Goal: Task Accomplishment & Management: Complete application form

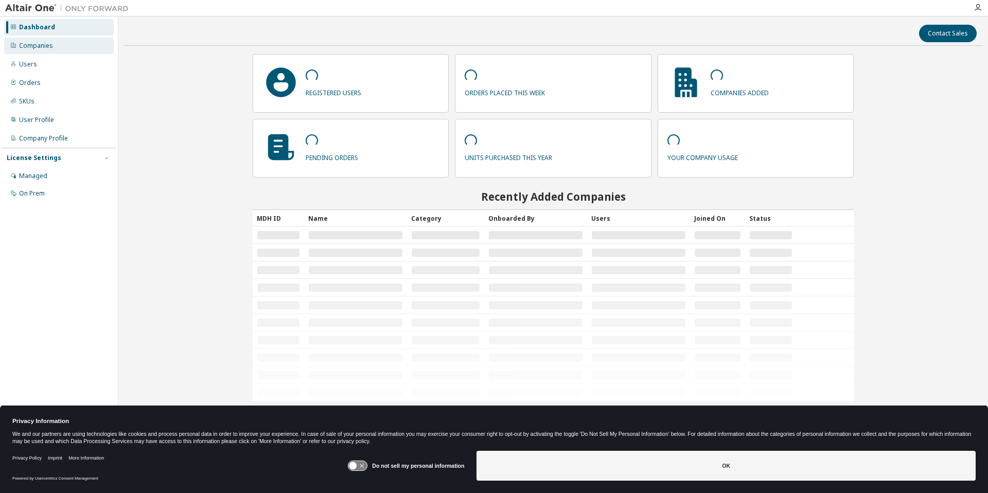
click at [58, 54] on div "Companies" at bounding box center [59, 46] width 110 height 16
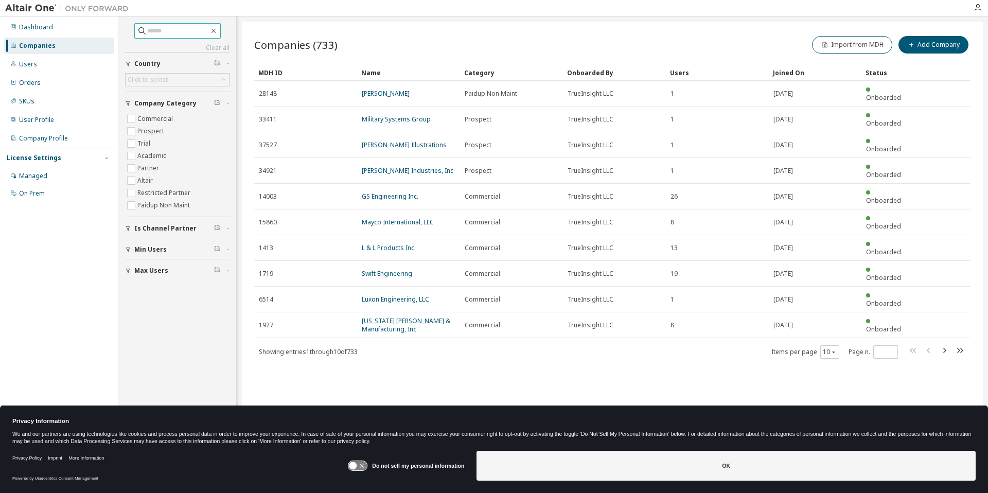
click at [186, 30] on input "text" at bounding box center [178, 31] width 62 height 10
type input "*****"
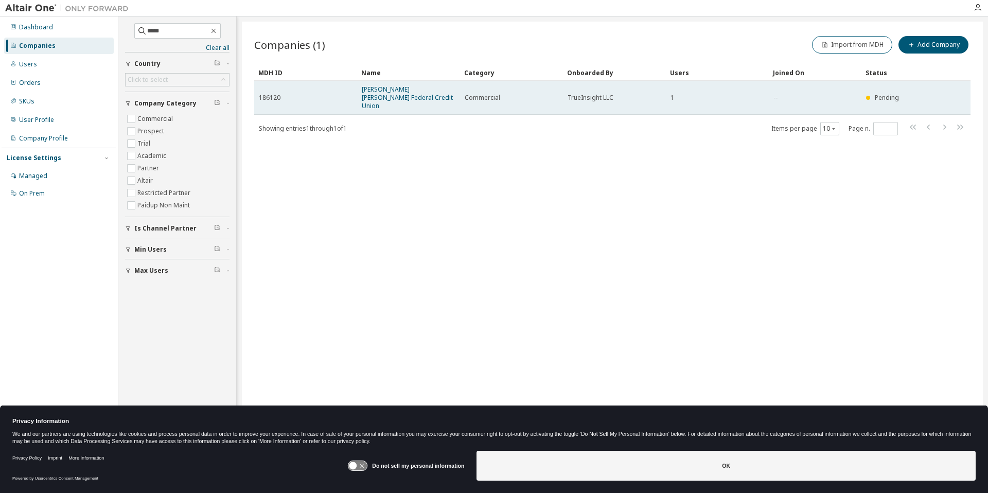
click at [424, 95] on span "Johns Hopkins Federal Credit Union" at bounding box center [409, 97] width 94 height 25
click at [421, 92] on link "Johns Hopkins Federal Credit Union" at bounding box center [407, 97] width 91 height 25
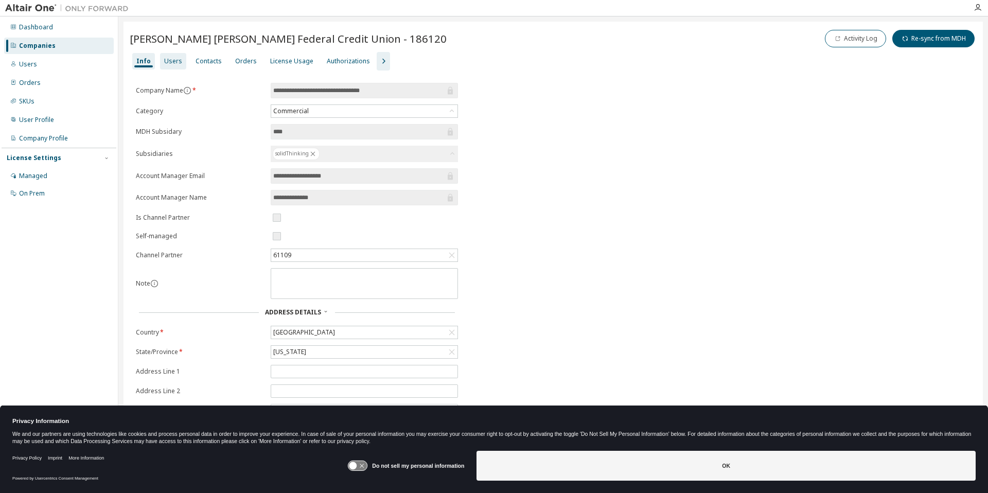
click at [170, 65] on div "Users" at bounding box center [173, 61] width 18 height 8
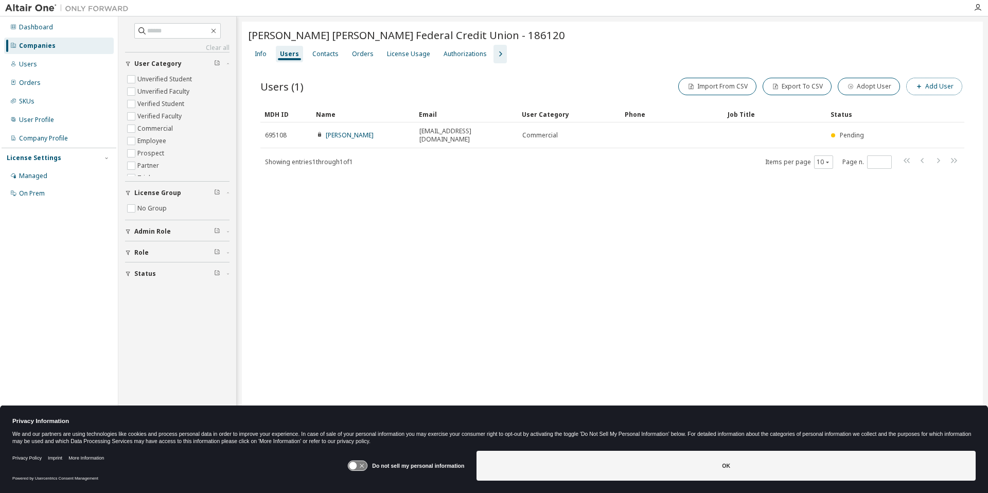
click at [934, 93] on button "Add User" at bounding box center [934, 86] width 56 height 17
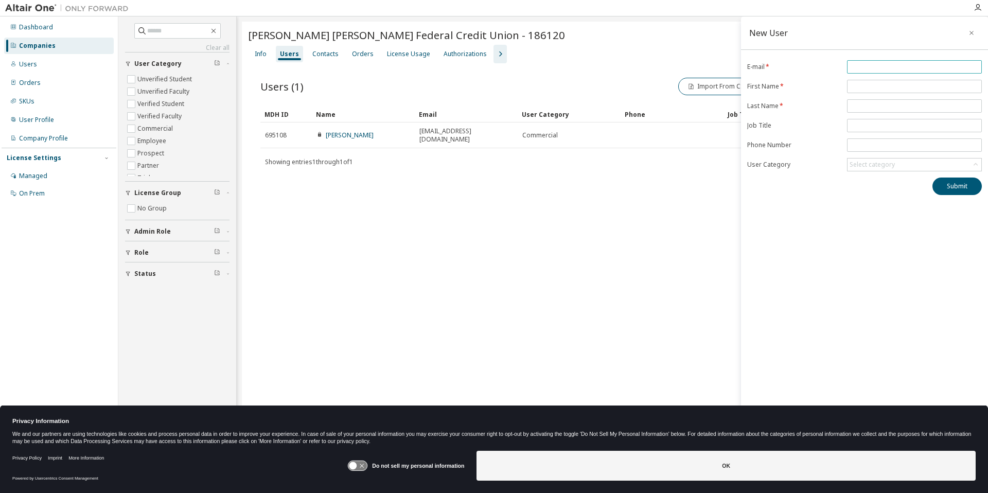
click at [890, 63] on input "email" at bounding box center [915, 67] width 130 height 8
paste input "**********"
type input "**********"
click at [883, 87] on input "text" at bounding box center [915, 86] width 130 height 8
type input "******"
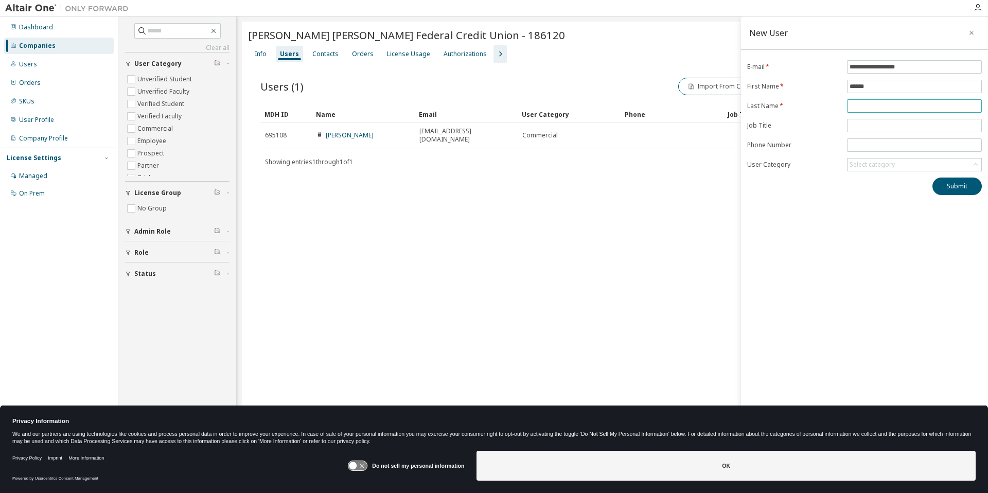
click at [876, 101] on span at bounding box center [914, 105] width 135 height 13
click at [881, 107] on input "text" at bounding box center [915, 106] width 130 height 8
type input "*******"
click at [869, 129] on input "text" at bounding box center [915, 125] width 130 height 8
click at [836, 260] on div "**********" at bounding box center [864, 239] width 247 height 447
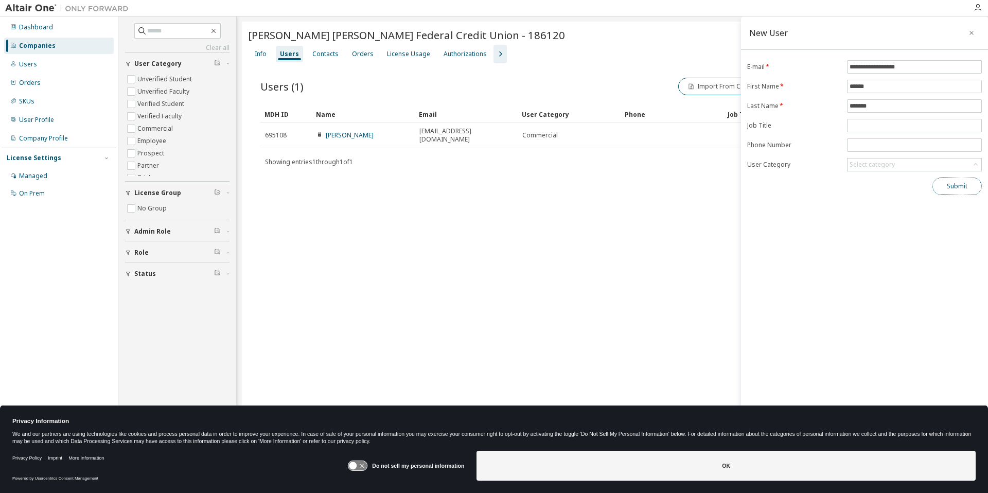
click at [956, 185] on button "Submit" at bounding box center [956, 186] width 49 height 17
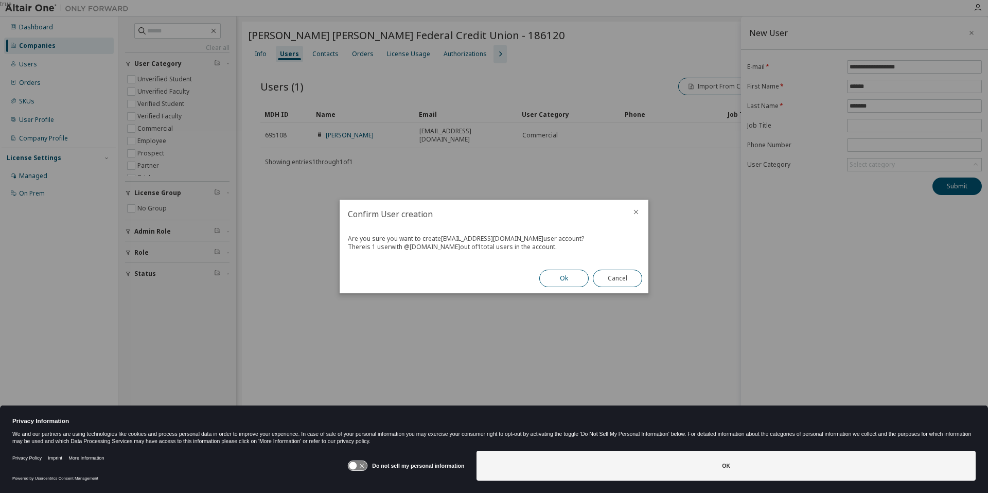
click at [563, 280] on button "Ok" at bounding box center [563, 278] width 49 height 17
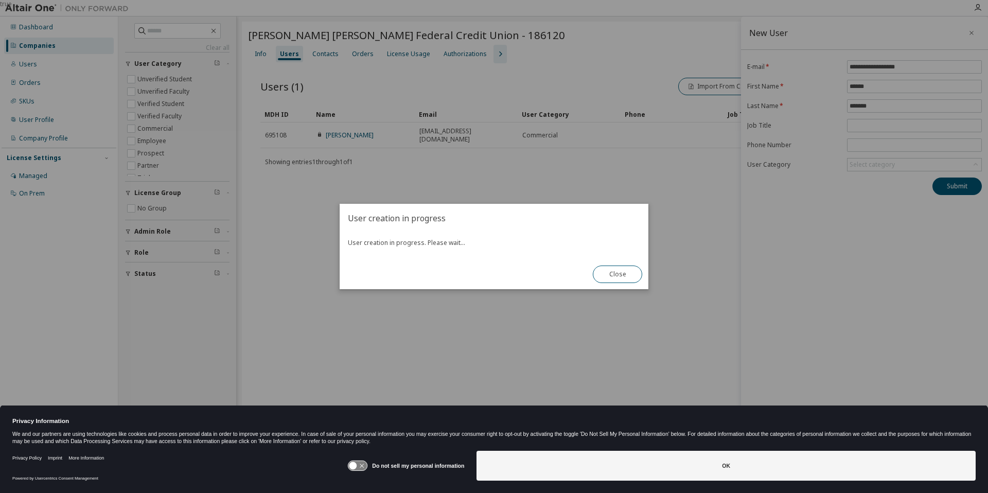
drag, startPoint x: 558, startPoint y: 296, endPoint x: 586, endPoint y: 289, distance: 28.7
click at [559, 297] on div "true" at bounding box center [494, 246] width 988 height 493
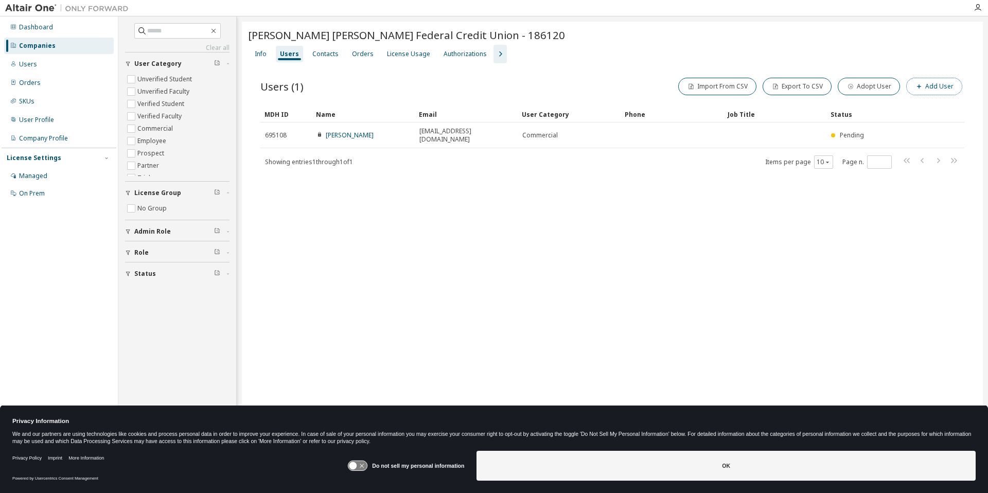
click at [944, 87] on button "Add User" at bounding box center [934, 86] width 56 height 17
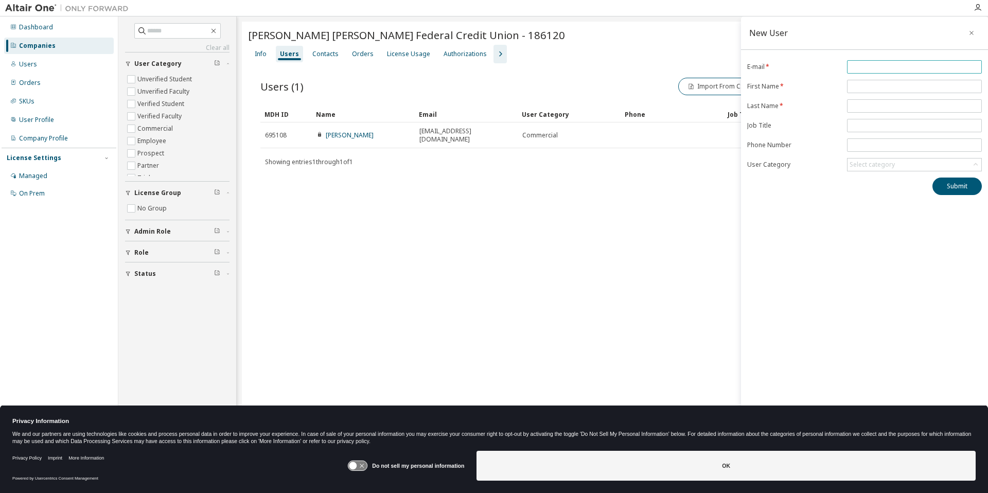
click at [861, 68] on input "email" at bounding box center [915, 67] width 130 height 8
paste input "**********"
type input "**********"
click at [868, 85] on input "text" at bounding box center [915, 86] width 130 height 8
click at [882, 84] on input "*****" at bounding box center [915, 86] width 130 height 8
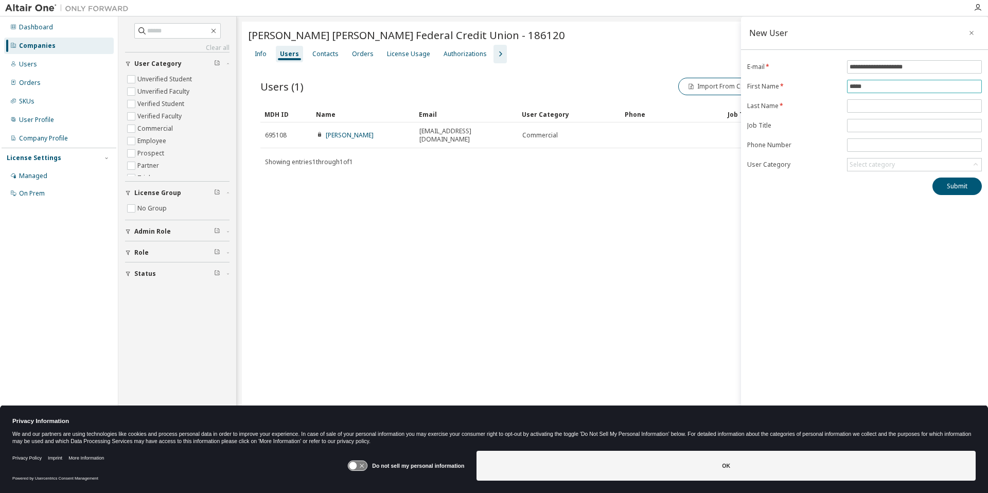
type input "*****"
drag, startPoint x: 860, startPoint y: 114, endPoint x: 861, endPoint y: 105, distance: 8.9
click at [861, 105] on form "**********" at bounding box center [864, 115] width 235 height 111
click at [861, 105] on input "text" at bounding box center [915, 106] width 130 height 8
type input "**********"
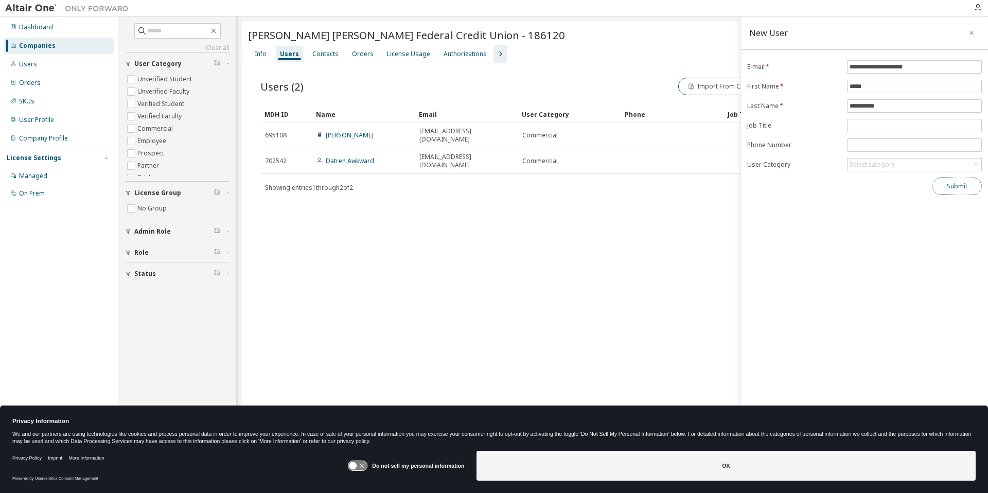
click at [957, 191] on button "Submit" at bounding box center [956, 186] width 49 height 17
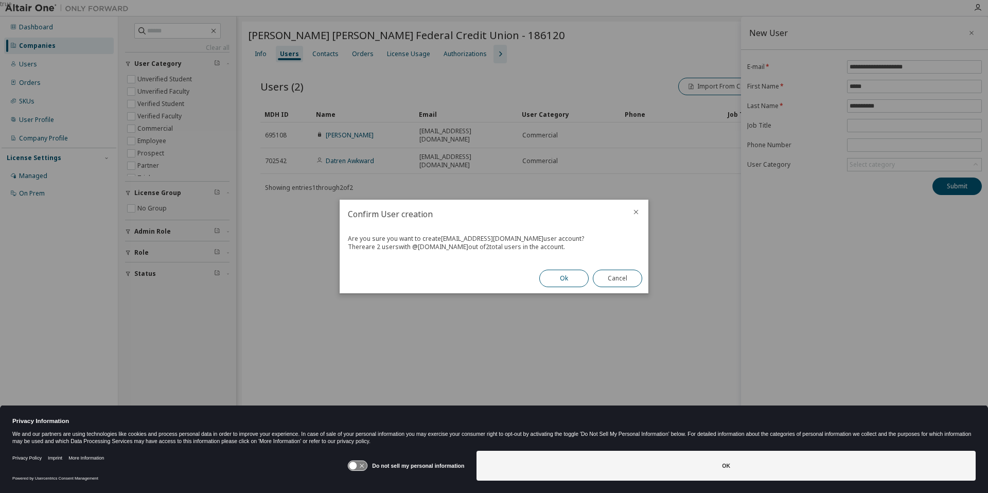
click at [551, 281] on button "Ok" at bounding box center [563, 278] width 49 height 17
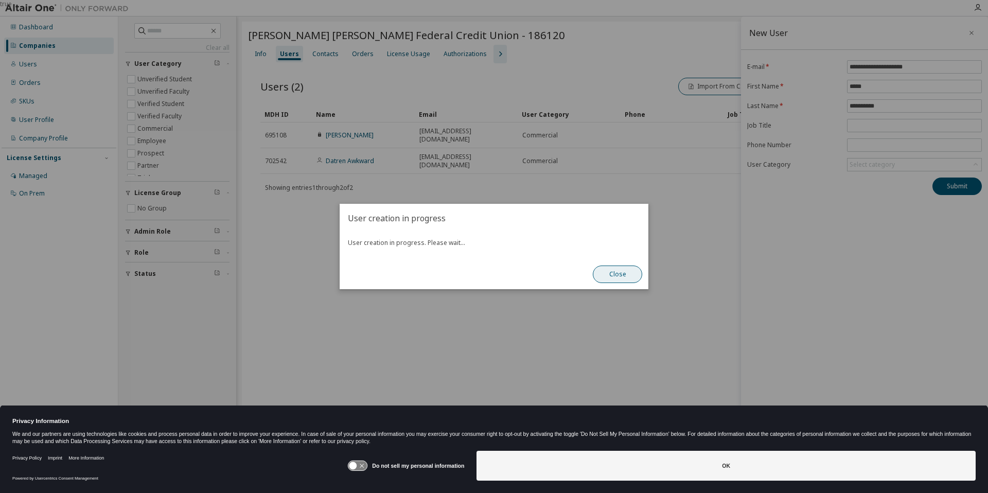
click at [628, 272] on button "Close" at bounding box center [617, 274] width 49 height 17
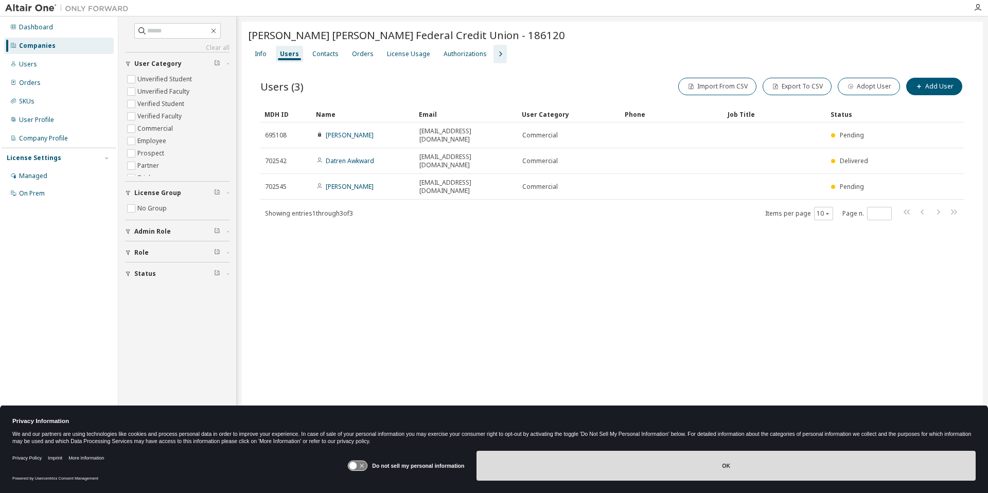
drag, startPoint x: 583, startPoint y: 450, endPoint x: 584, endPoint y: 463, distance: 12.4
click at [583, 451] on button "OK" at bounding box center [726, 466] width 499 height 30
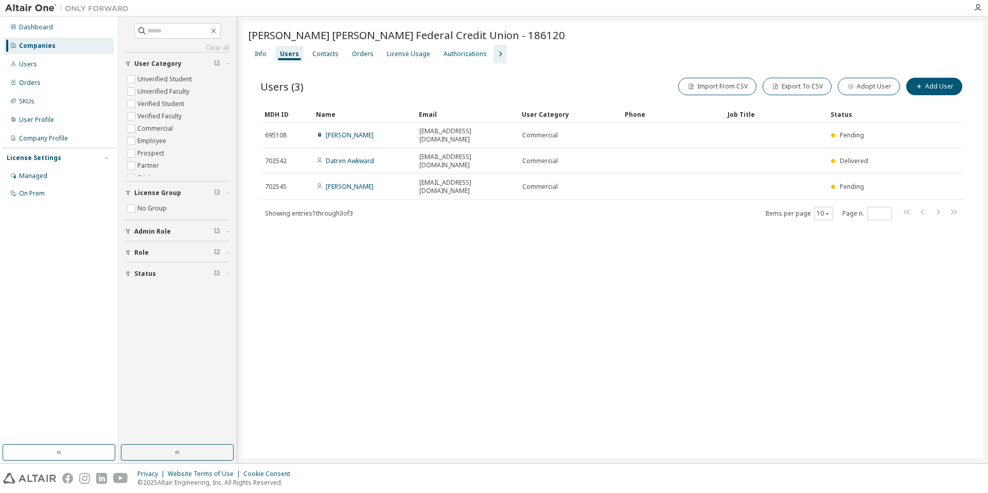
click at [612, 41] on div "Johns Hopkins Federal Credit Union - 186120" at bounding box center [612, 35] width 729 height 14
click at [560, 44] on div "Johns Hopkins Federal Credit Union - 186120" at bounding box center [612, 36] width 729 height 17
click at [258, 52] on div "Info" at bounding box center [261, 54] width 12 height 8
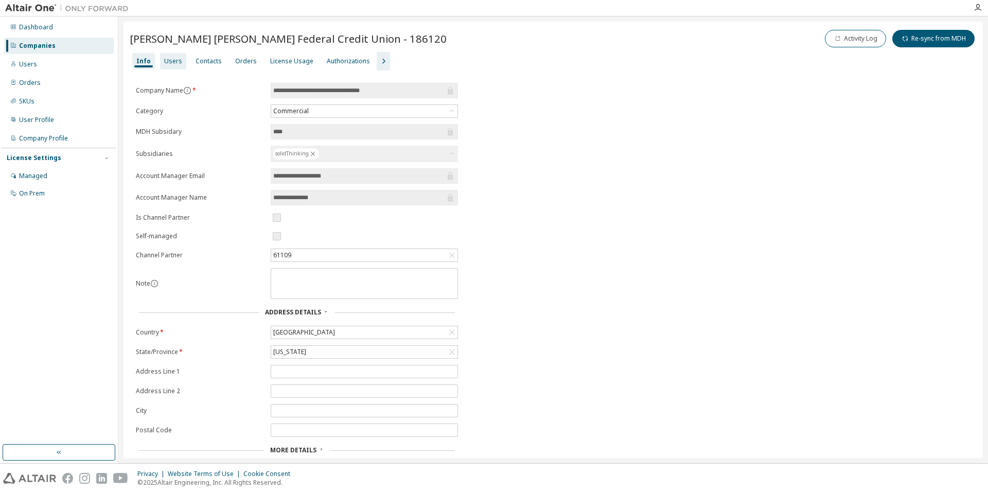
click at [172, 61] on div "Users" at bounding box center [173, 61] width 18 height 8
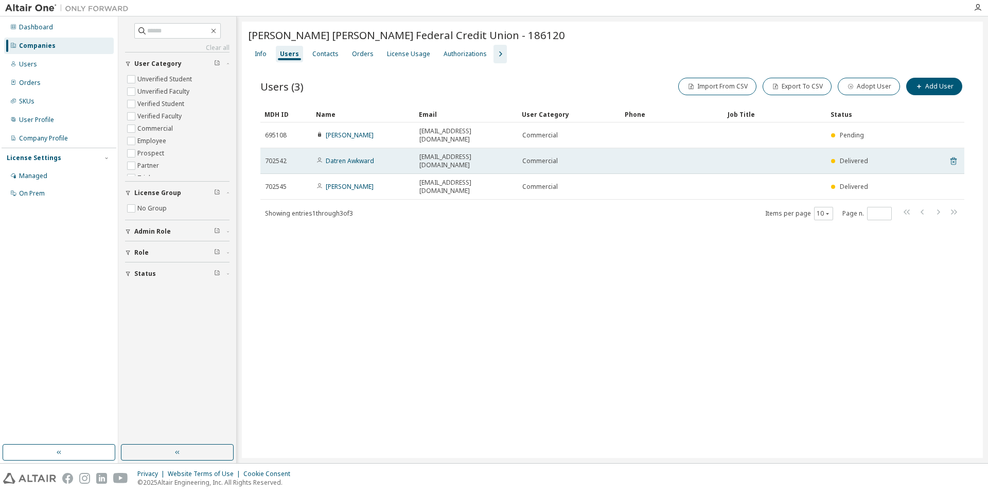
click at [954, 155] on icon at bounding box center [953, 161] width 9 height 12
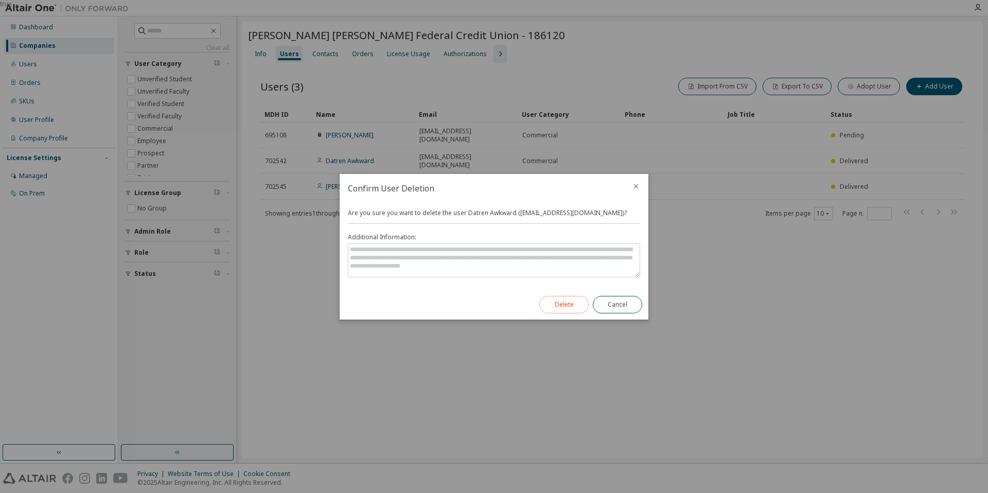
click at [578, 303] on button "Delete" at bounding box center [563, 304] width 49 height 17
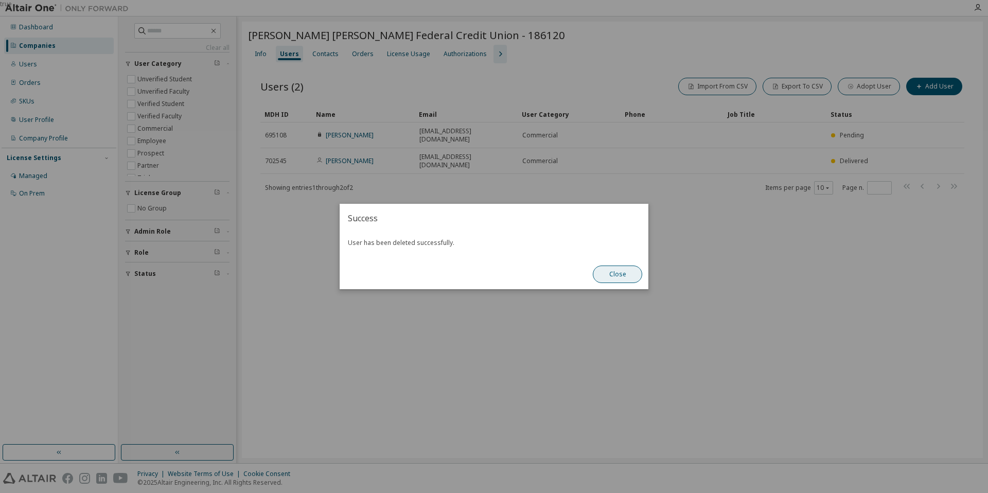
click at [610, 271] on button "Close" at bounding box center [617, 274] width 49 height 17
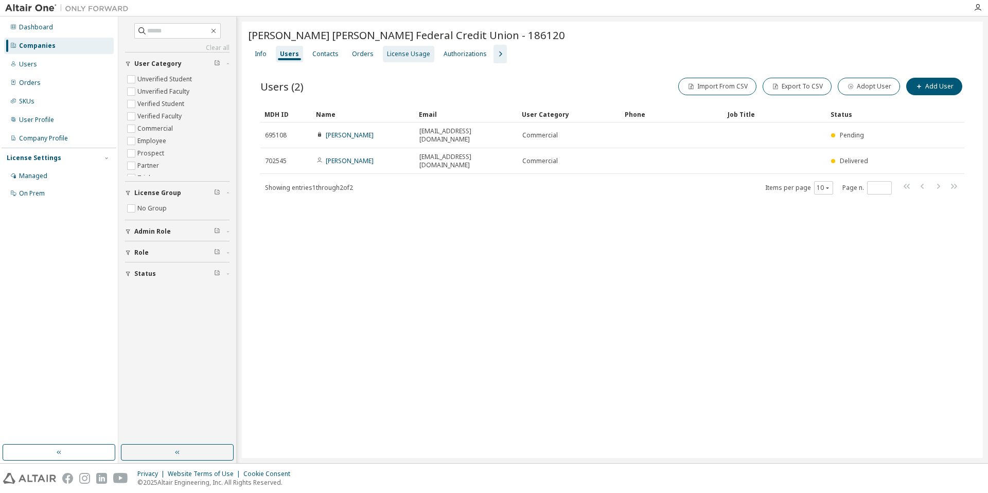
click at [383, 53] on div "License Usage" at bounding box center [408, 54] width 51 height 16
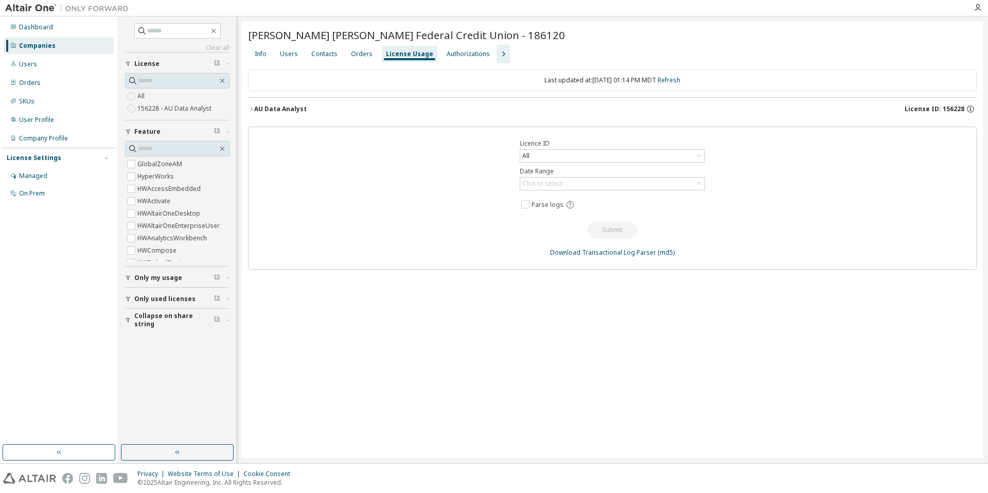
click at [585, 114] on button "AU Data Analyst License ID: 156228" at bounding box center [612, 109] width 729 height 23
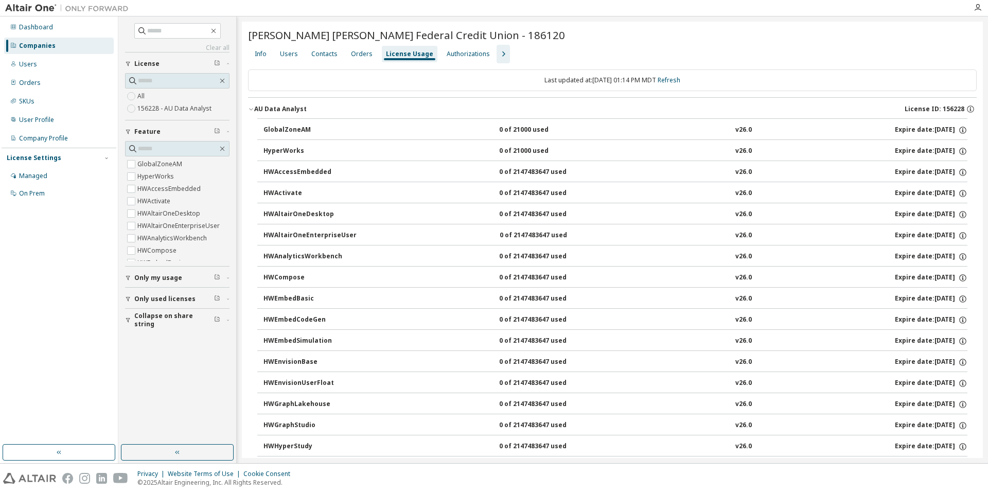
click at [581, 105] on div "AU Data Analyst License ID: 156228" at bounding box center [615, 108] width 722 height 9
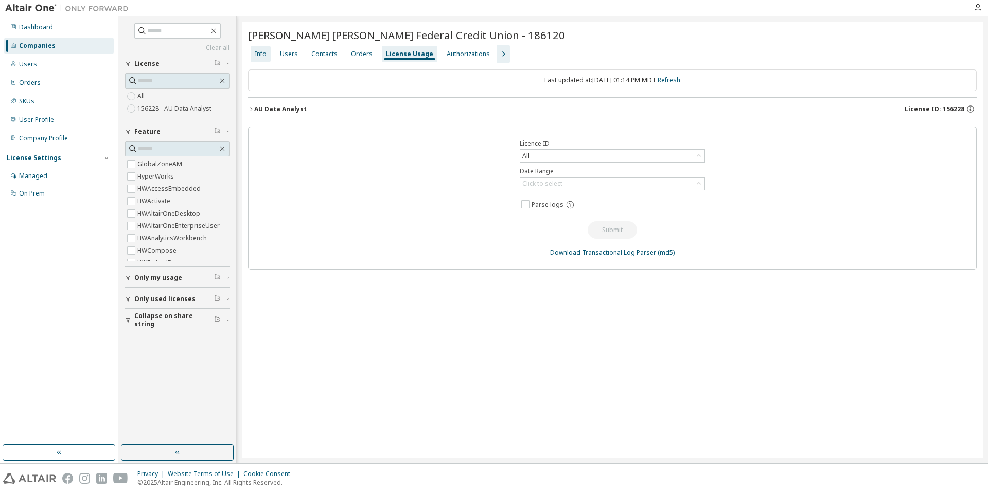
click at [270, 47] on div "Info" at bounding box center [261, 54] width 20 height 16
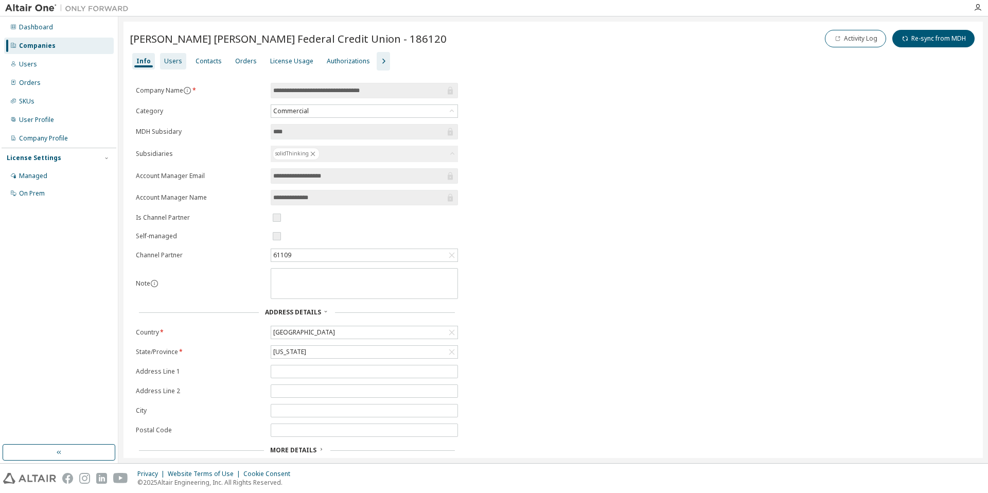
click at [180, 60] on div "Users" at bounding box center [173, 61] width 26 height 16
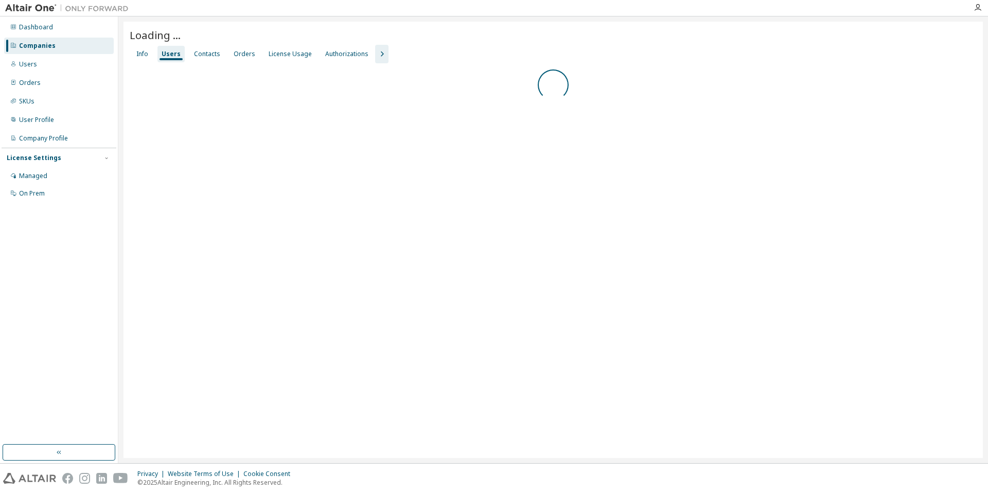
click at [57, 41] on div "Companies" at bounding box center [59, 46] width 110 height 16
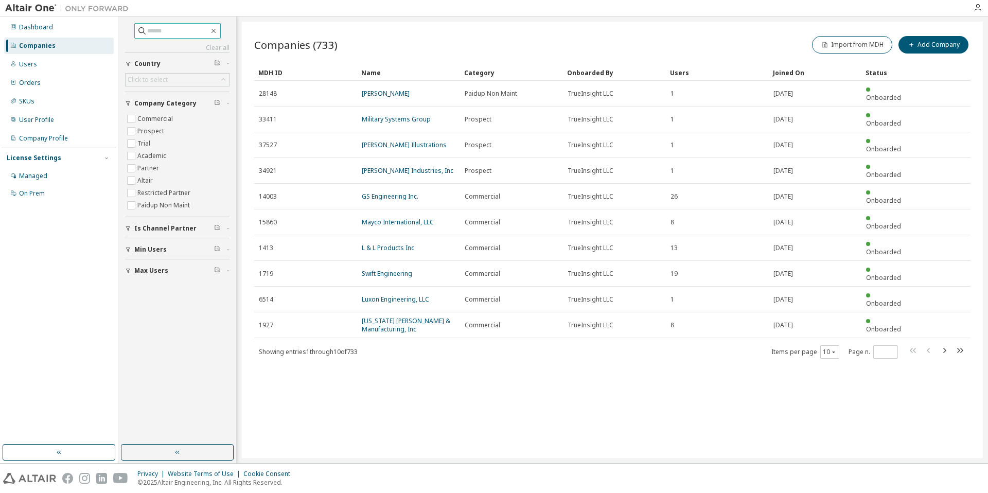
click at [189, 29] on input "text" at bounding box center [178, 31] width 62 height 10
type input "*****"
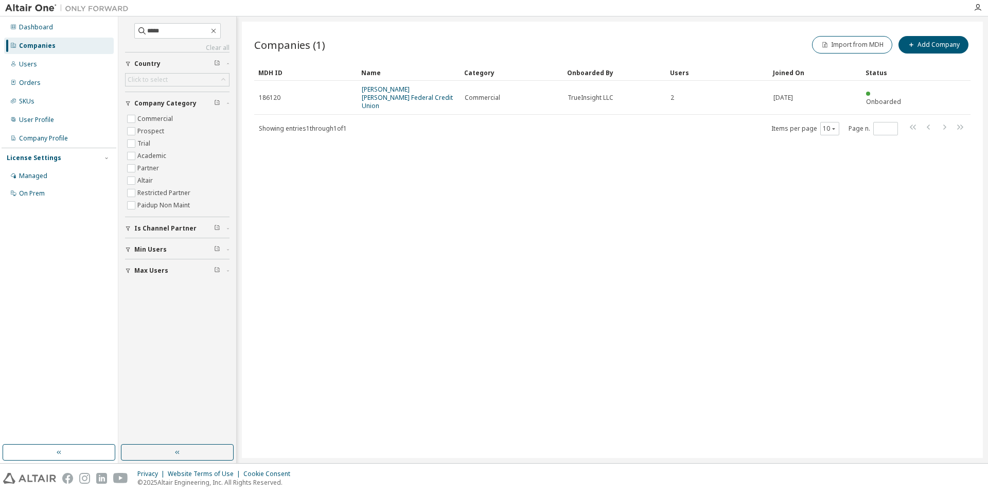
click at [392, 79] on div "Name" at bounding box center [408, 72] width 95 height 16
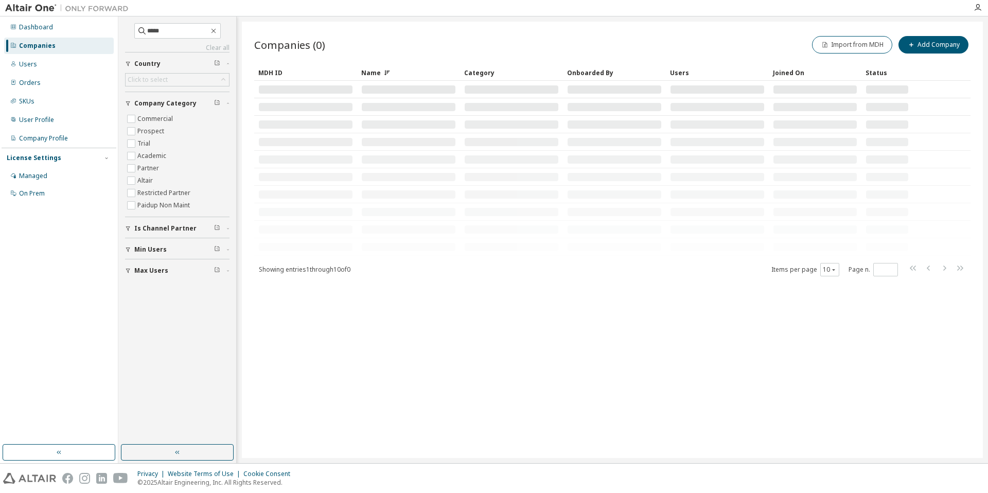
click at [388, 91] on div at bounding box center [409, 89] width 94 height 8
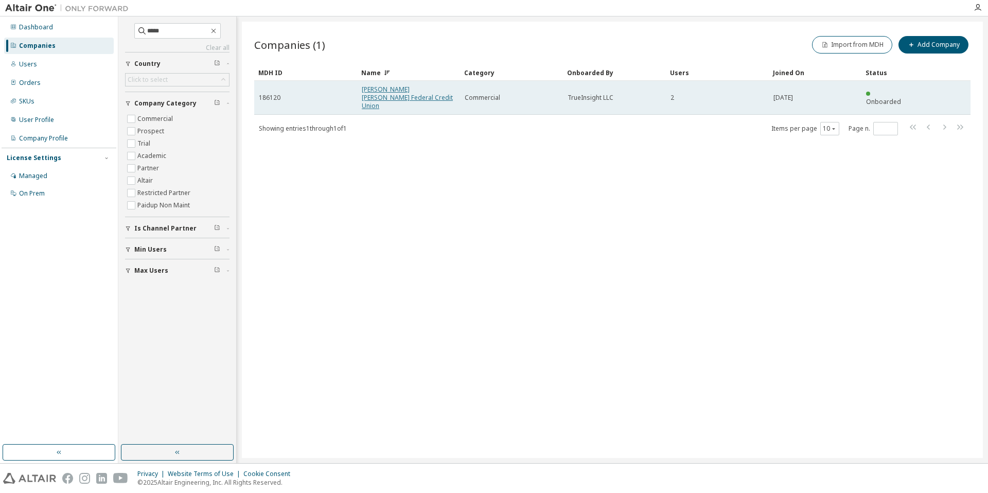
click at [378, 96] on link "Johns Hopkins Federal Credit Union" at bounding box center [407, 97] width 91 height 25
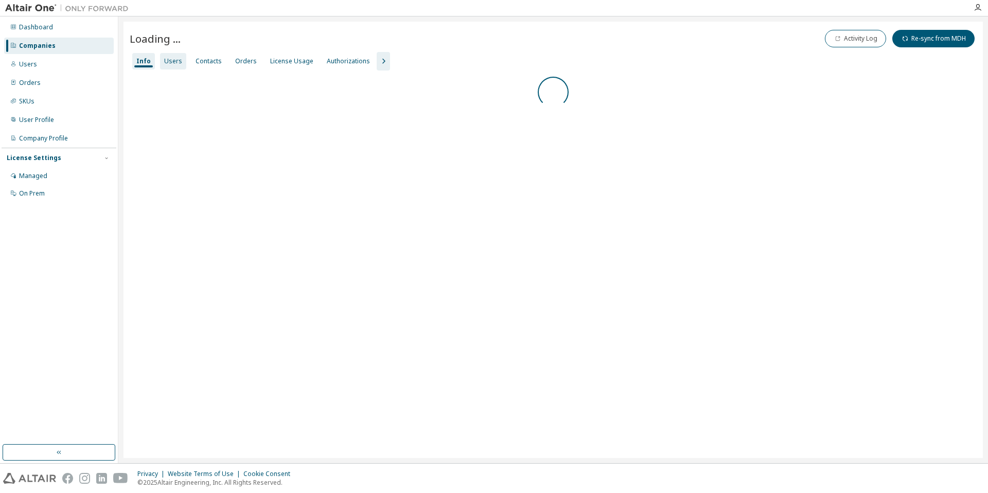
click at [175, 60] on div "Users" at bounding box center [173, 61] width 18 height 8
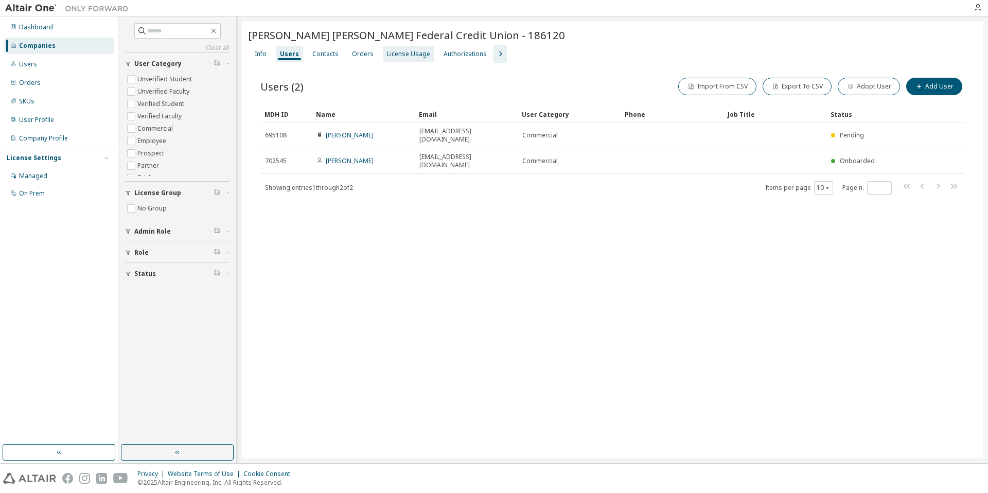
click at [387, 52] on div "License Usage" at bounding box center [408, 54] width 43 height 8
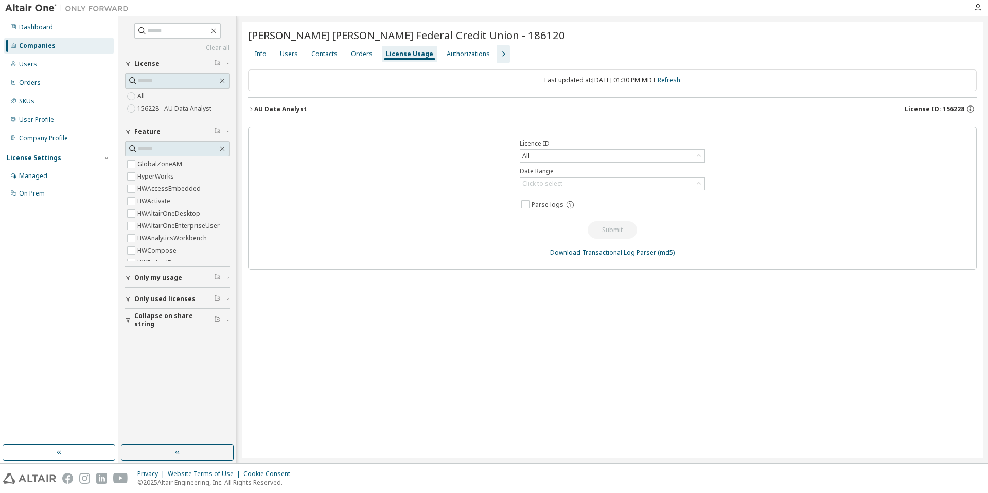
click at [484, 109] on div "AU Data Analyst License ID: 156228" at bounding box center [615, 108] width 722 height 9
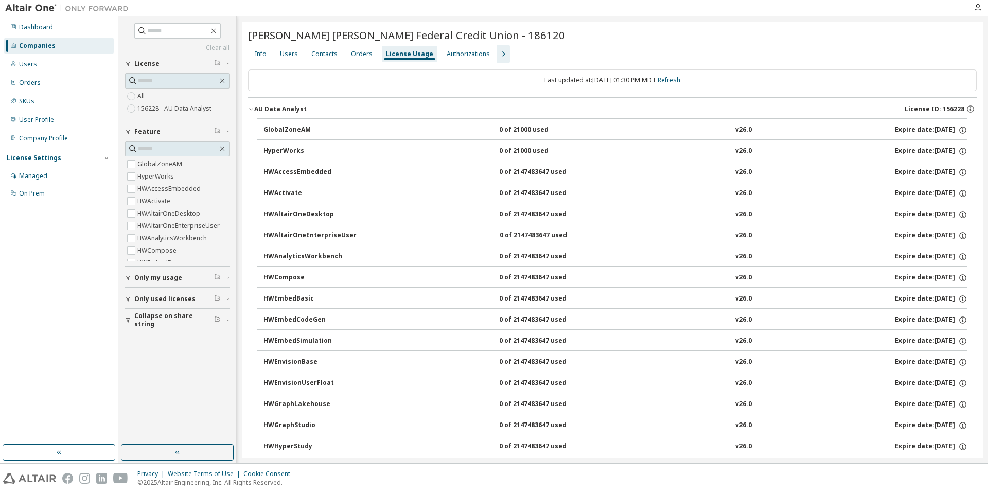
click at [483, 108] on div "AU Data Analyst License ID: 156228" at bounding box center [615, 108] width 722 height 9
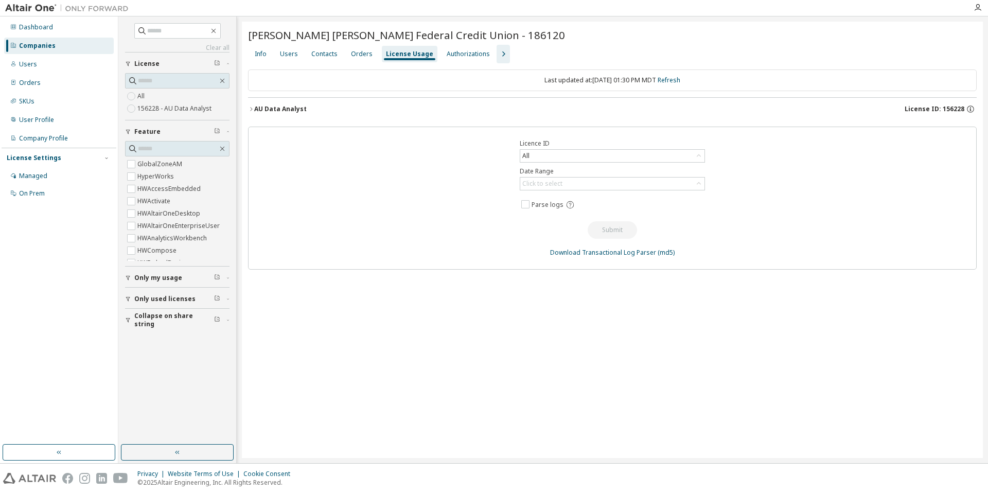
click at [483, 108] on div "AU Data Analyst License ID: 156228" at bounding box center [615, 108] width 722 height 9
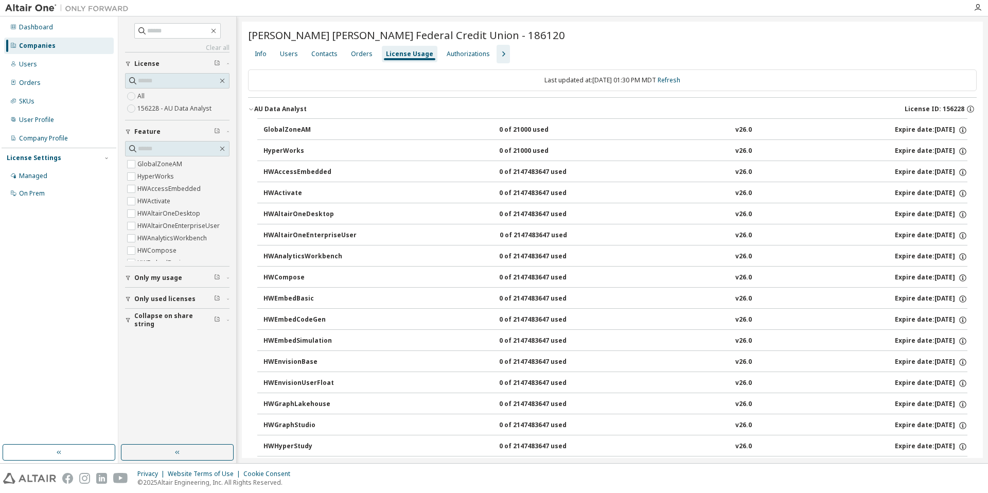
click at [483, 108] on div "AU Data Analyst License ID: 156228" at bounding box center [615, 108] width 722 height 9
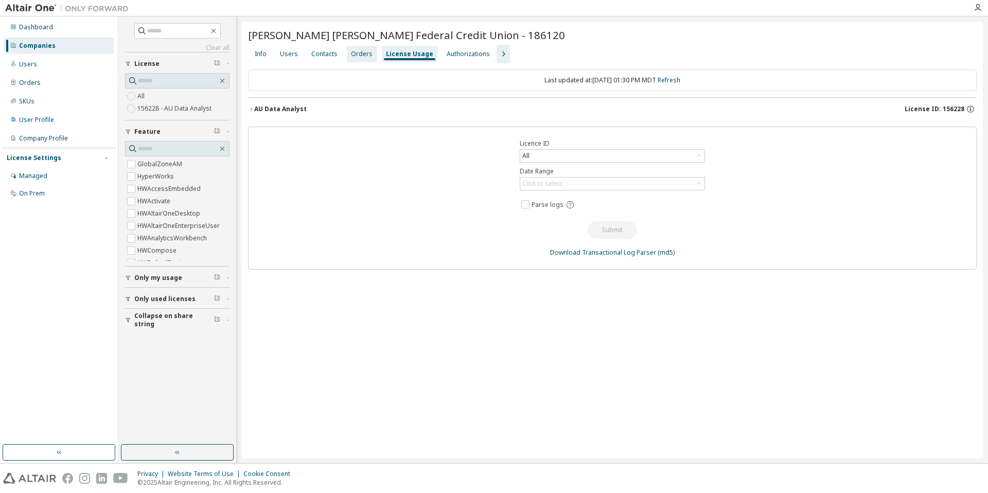
drag, startPoint x: 345, startPoint y: 37, endPoint x: 346, endPoint y: 46, distance: 9.3
click at [346, 40] on span "Johns Hopkins Federal Credit Union - 186120" at bounding box center [406, 35] width 317 height 14
drag, startPoint x: 326, startPoint y: 68, endPoint x: 320, endPoint y: 55, distance: 14.1
click at [326, 68] on div "Johns Hopkins Federal Credit Union - 186120 Clear Load Save Save As Field Opera…" at bounding box center [612, 240] width 741 height 436
click at [320, 55] on div "Contacts" at bounding box center [324, 54] width 26 height 8
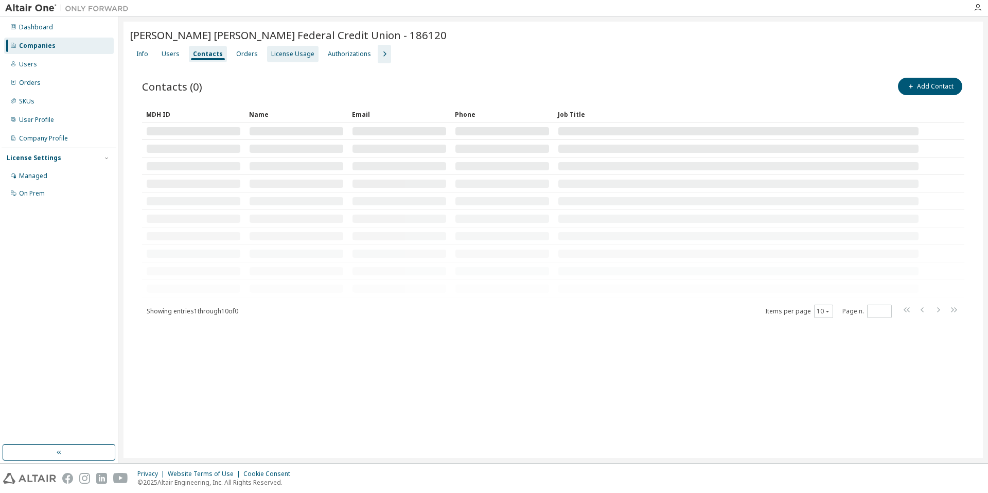
click at [279, 61] on div "License Usage" at bounding box center [292, 54] width 51 height 16
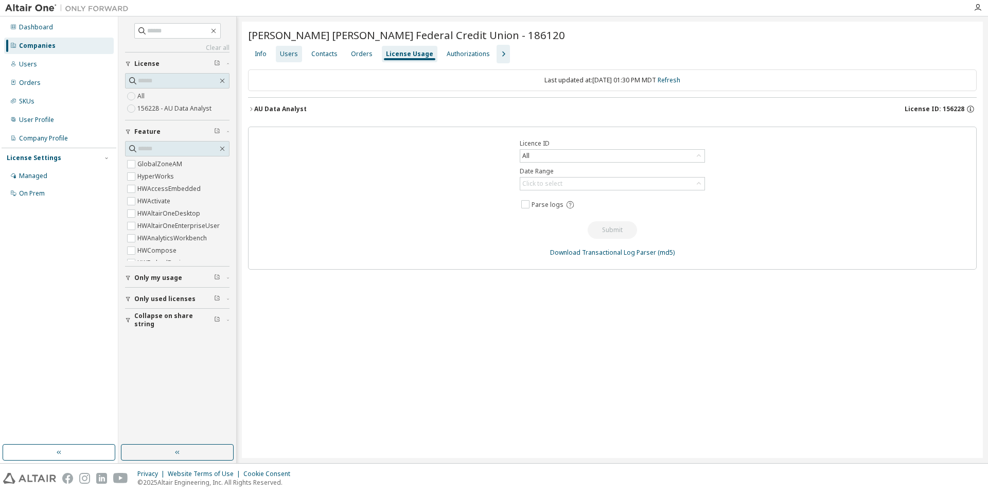
click at [293, 50] on div "Users" at bounding box center [289, 54] width 18 height 8
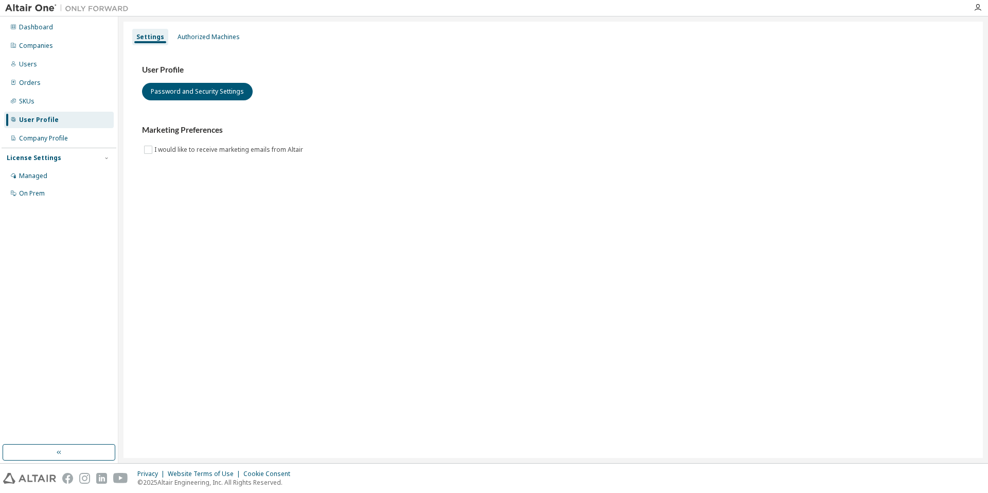
click at [411, 65] on h3 "User Profile" at bounding box center [553, 70] width 822 height 10
click at [232, 44] on div "Authorized Machines" at bounding box center [208, 37] width 70 height 16
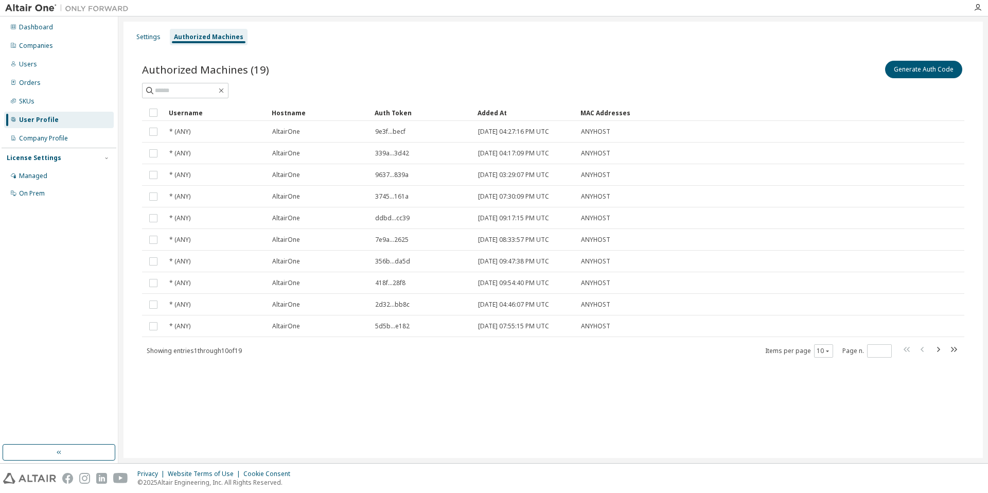
click at [334, 58] on div "Authorized Machines (19) Generate Auth Code Clear Load Save Save As Field Opera…" at bounding box center [553, 215] width 847 height 339
click at [474, 45] on div "Settings Authorized Machines" at bounding box center [553, 37] width 847 height 19
click at [508, 55] on div "Authorized Machines (19) Generate Auth Code Clear Load Save Save As Field Opera…" at bounding box center [553, 215] width 847 height 339
click at [165, 52] on div "Authorized Machines (19) Generate Auth Code Clear Load Save Save As Field Opera…" at bounding box center [553, 215] width 847 height 339
click at [146, 25] on div "Settings Authorized Machines Authorized Machines (19) Generate Auth Code Clear …" at bounding box center [553, 240] width 859 height 436
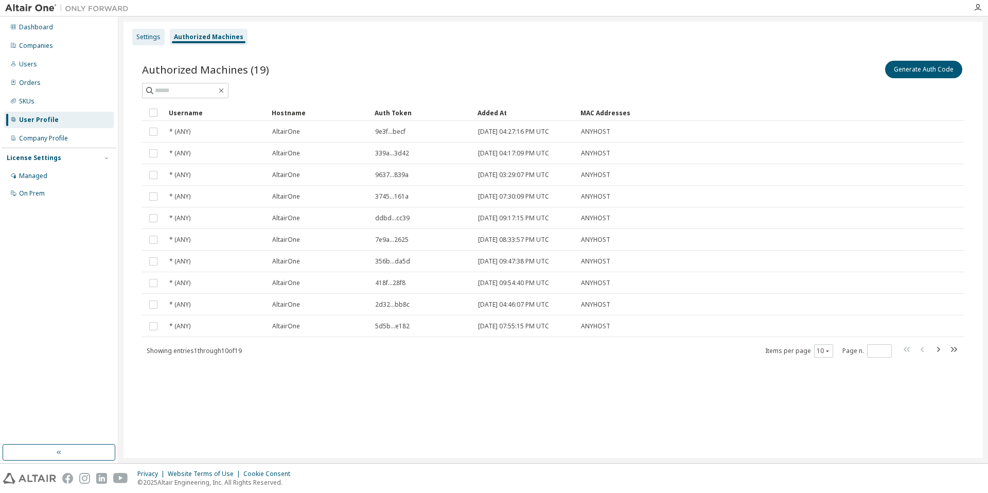
drag, startPoint x: 160, startPoint y: 52, endPoint x: 147, endPoint y: 40, distance: 17.5
click at [160, 51] on div "Authorized Machines (19) Generate Auth Code Clear Load Save Save As Field Opera…" at bounding box center [553, 215] width 847 height 339
click at [145, 33] on div "Settings" at bounding box center [148, 37] width 24 height 8
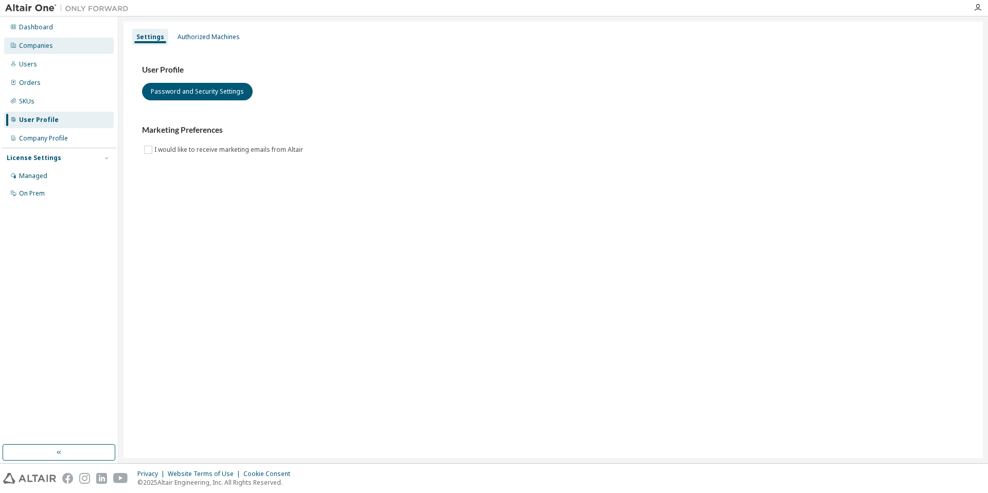
click at [48, 42] on div "Companies" at bounding box center [36, 46] width 34 height 8
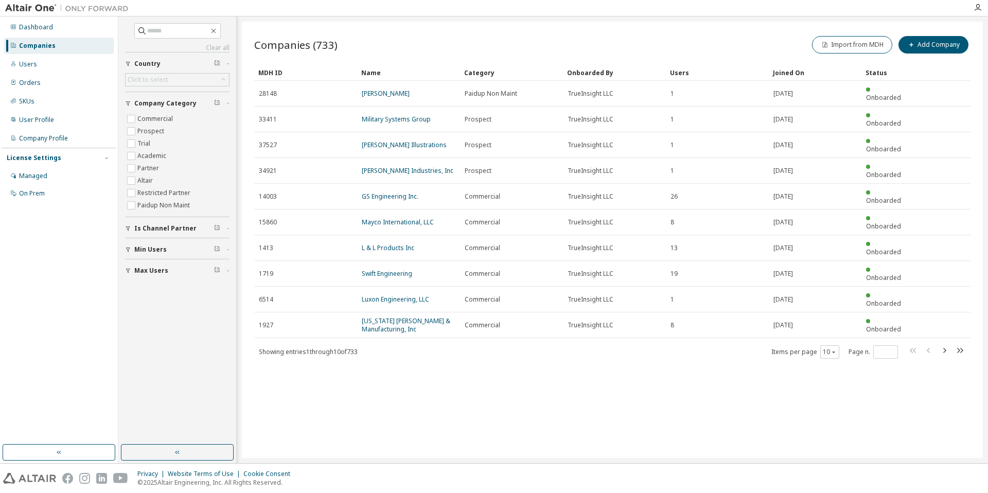
click at [63, 46] on div "Companies" at bounding box center [59, 46] width 110 height 16
click at [47, 56] on div "Users" at bounding box center [59, 64] width 110 height 16
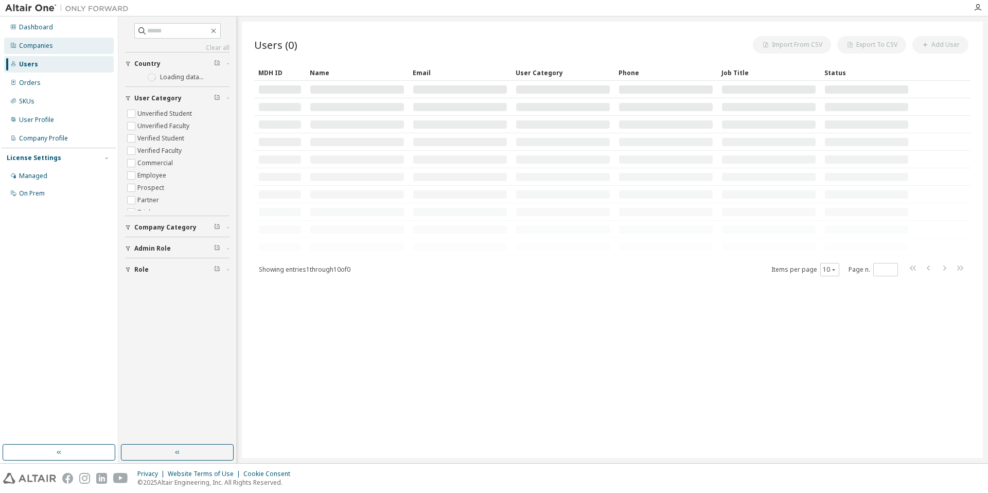
click at [50, 42] on div "Companies" at bounding box center [36, 46] width 34 height 8
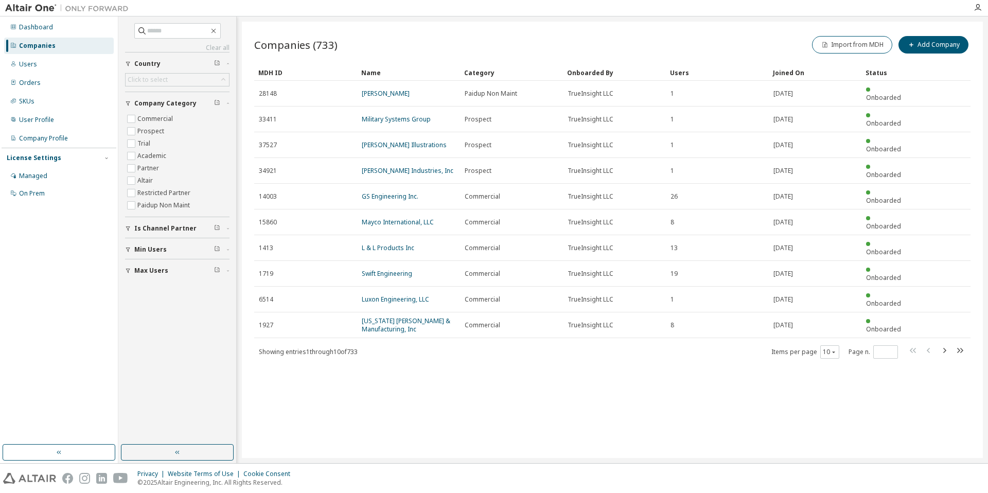
click at [622, 50] on div "Import from MDH Add Company" at bounding box center [791, 45] width 358 height 22
